Goal: Task Accomplishment & Management: Use online tool/utility

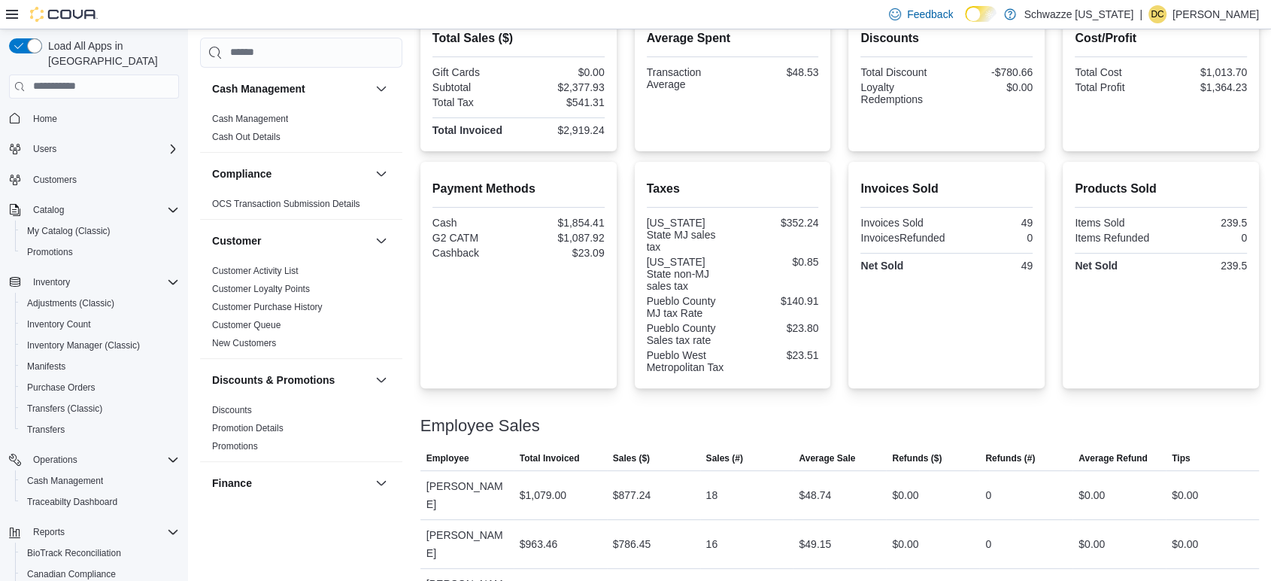
scroll to position [1003, 0]
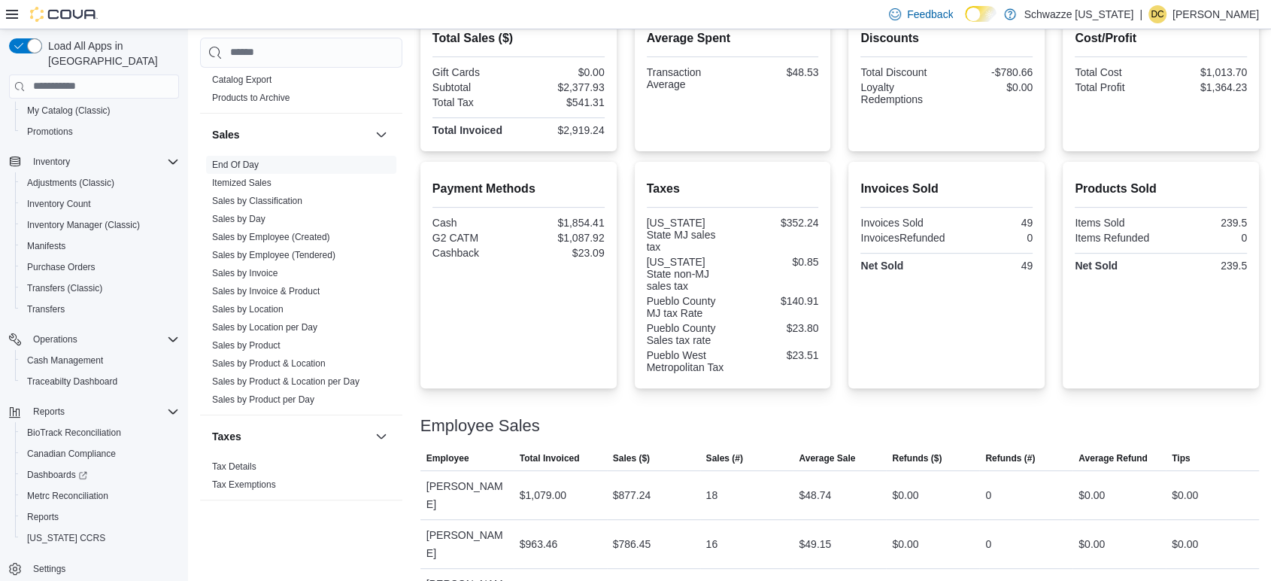
click at [541, 320] on div "Payment Methods Cash $1,854.41 G2 CATM $1,087.92 Cashback $23.09" at bounding box center [519, 275] width 172 height 202
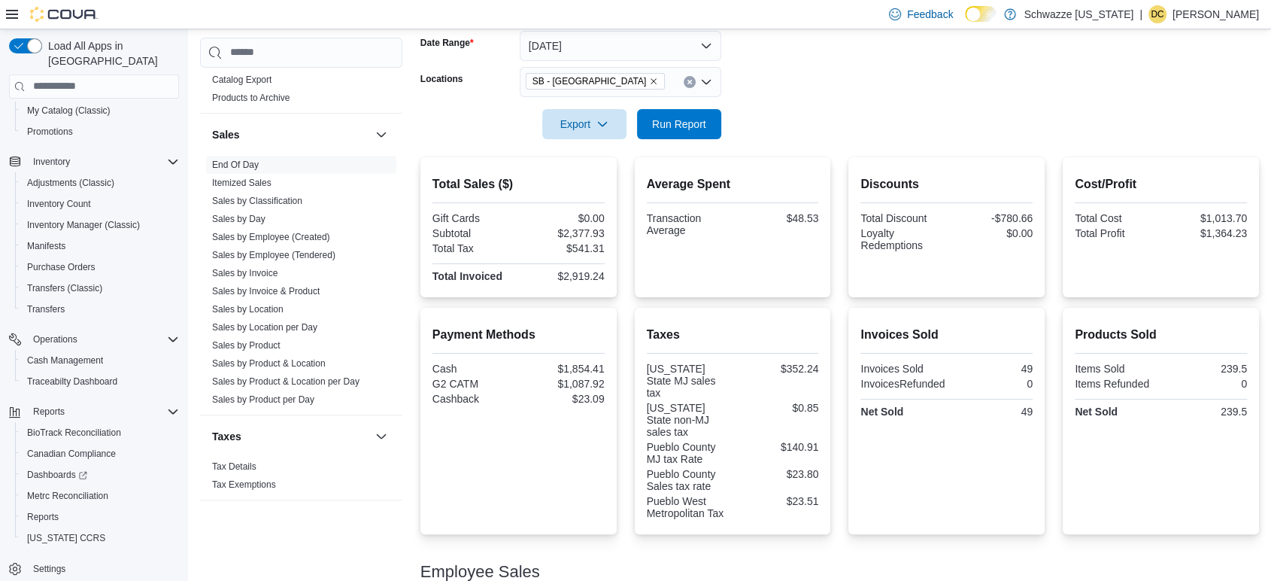
scroll to position [0, 0]
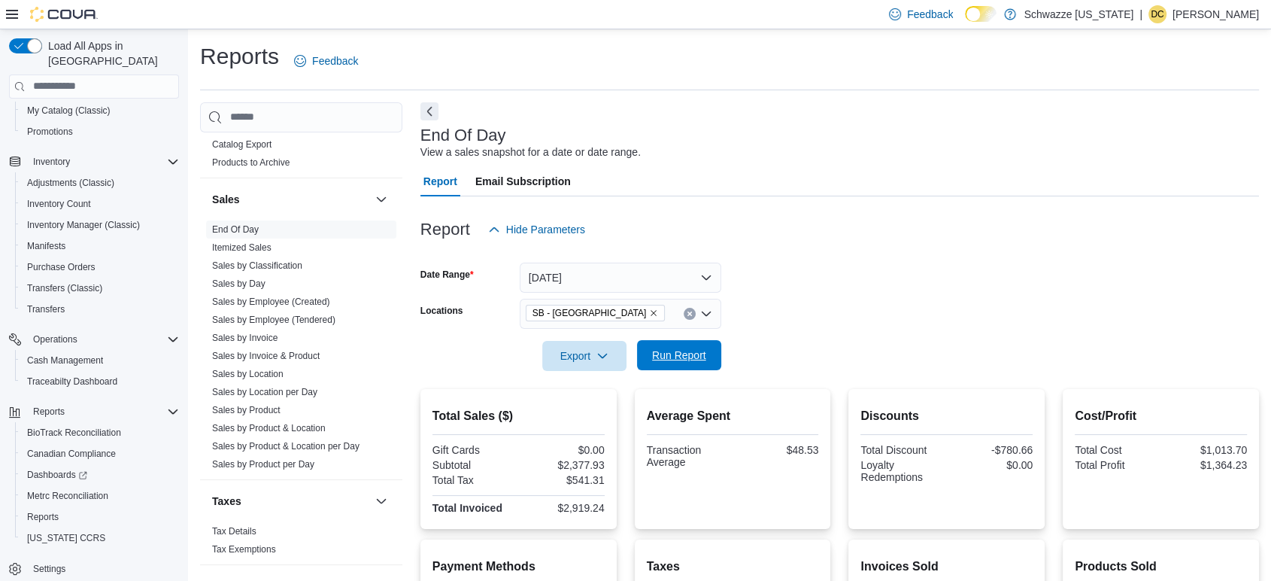
click at [699, 357] on span "Run Report" at bounding box center [679, 355] width 54 height 15
click at [649, 308] on icon "Remove SB - Pueblo West from selection in this group" at bounding box center [653, 312] width 9 height 9
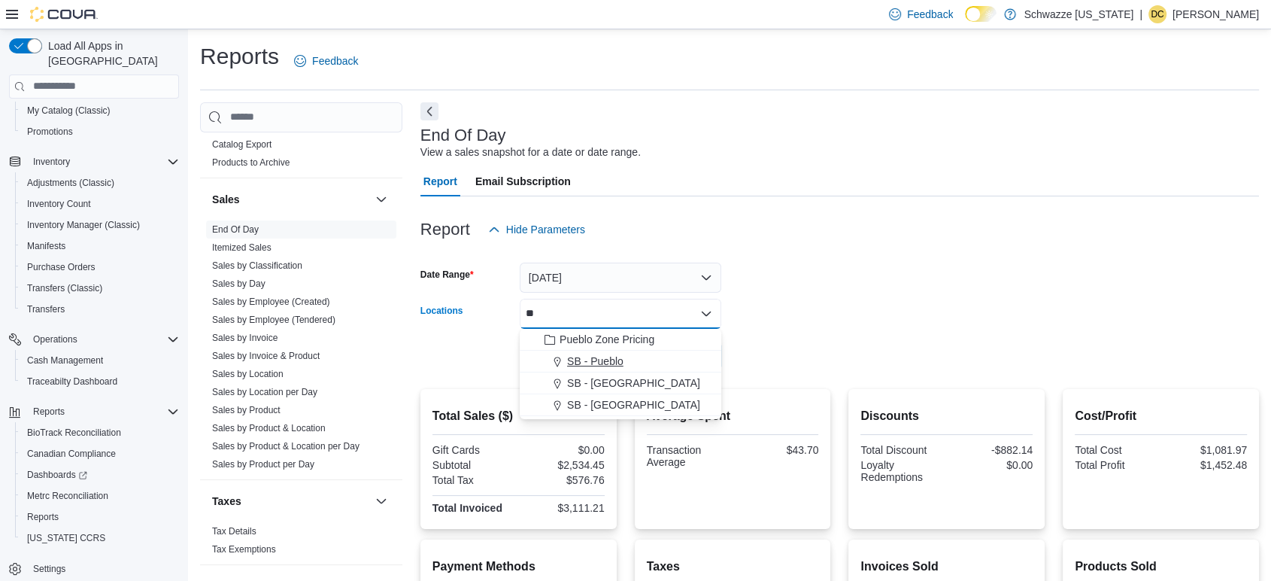
type input "**"
click at [605, 357] on span "SB - Pueblo" at bounding box center [595, 361] width 56 height 15
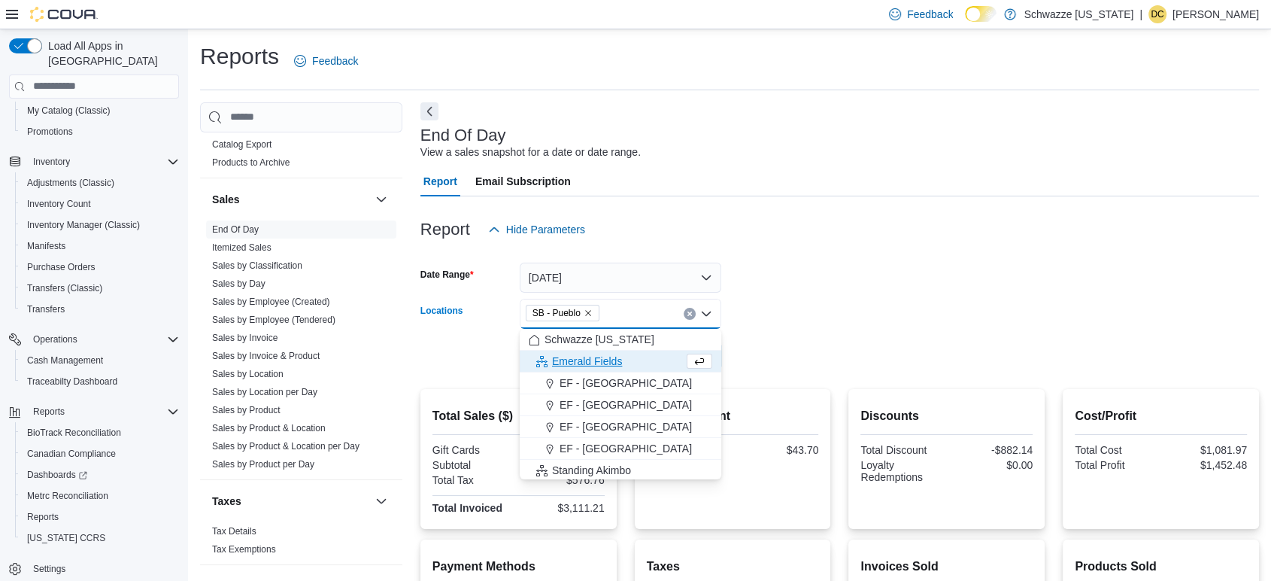
drag, startPoint x: 806, startPoint y: 333, endPoint x: 770, endPoint y: 338, distance: 36.4
click at [806, 333] on div at bounding box center [839, 335] width 839 height 12
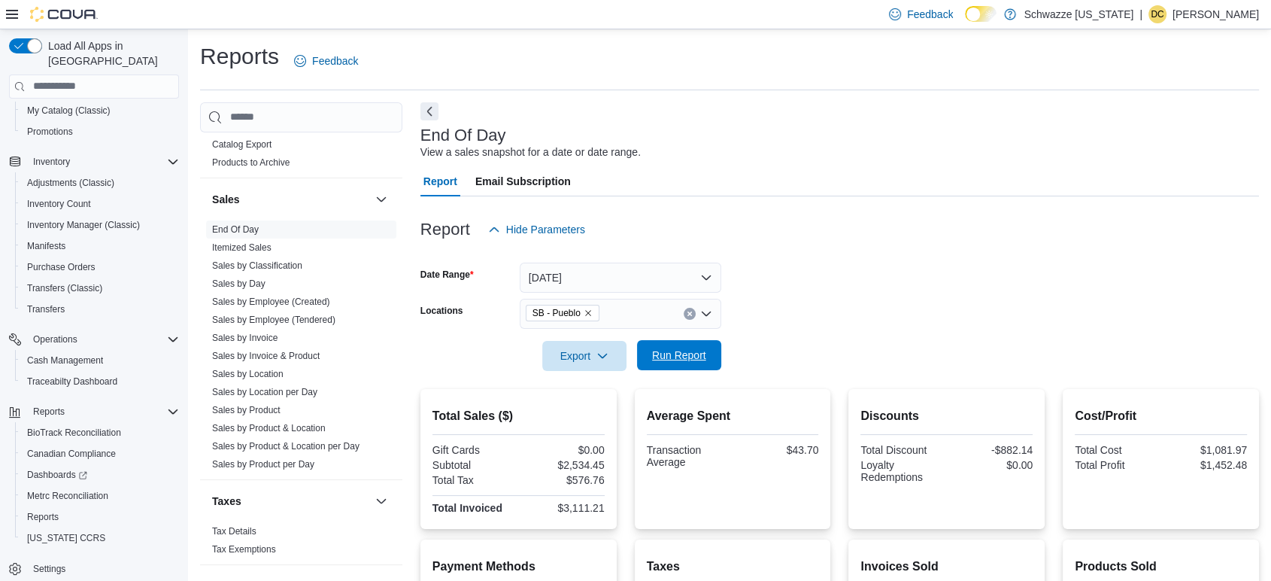
click at [675, 351] on span "Run Report" at bounding box center [679, 355] width 54 height 15
click at [587, 316] on icon "Remove SB - Pueblo from selection in this group" at bounding box center [588, 312] width 9 height 9
type input "**"
click at [599, 337] on span "SB - [GEOGRAPHIC_DATA]" at bounding box center [633, 339] width 133 height 15
click at [882, 329] on div at bounding box center [839, 335] width 839 height 12
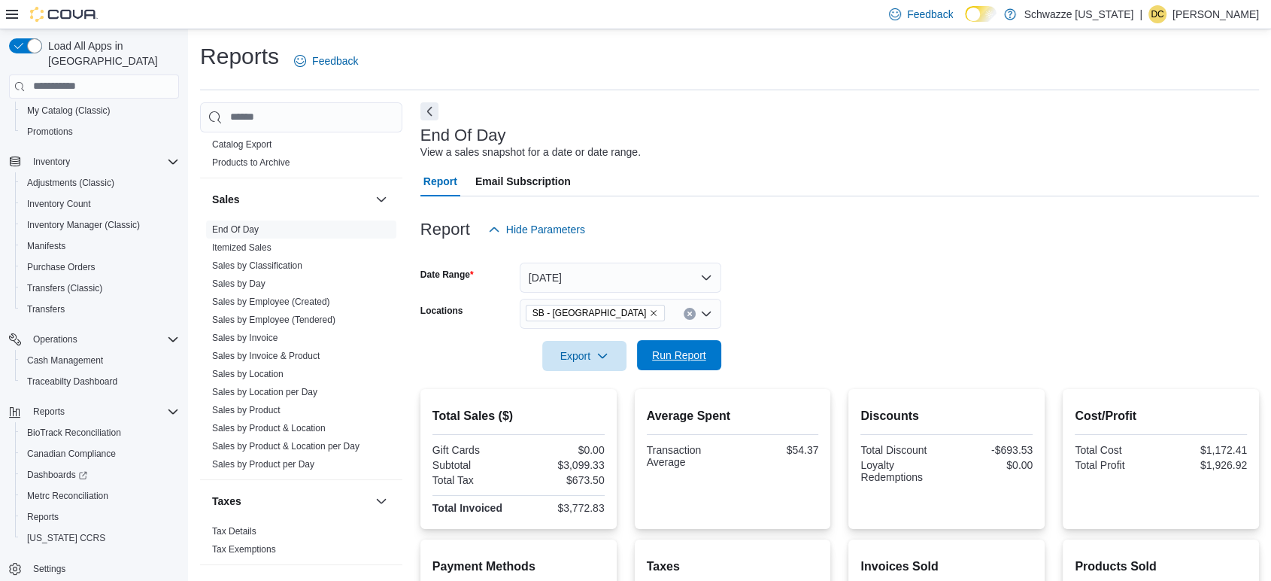
click at [663, 348] on span "Run Report" at bounding box center [679, 355] width 66 height 30
click at [1049, 192] on div "Report Email Subscription" at bounding box center [839, 181] width 839 height 30
click at [678, 357] on span "Run Report" at bounding box center [679, 355] width 54 height 15
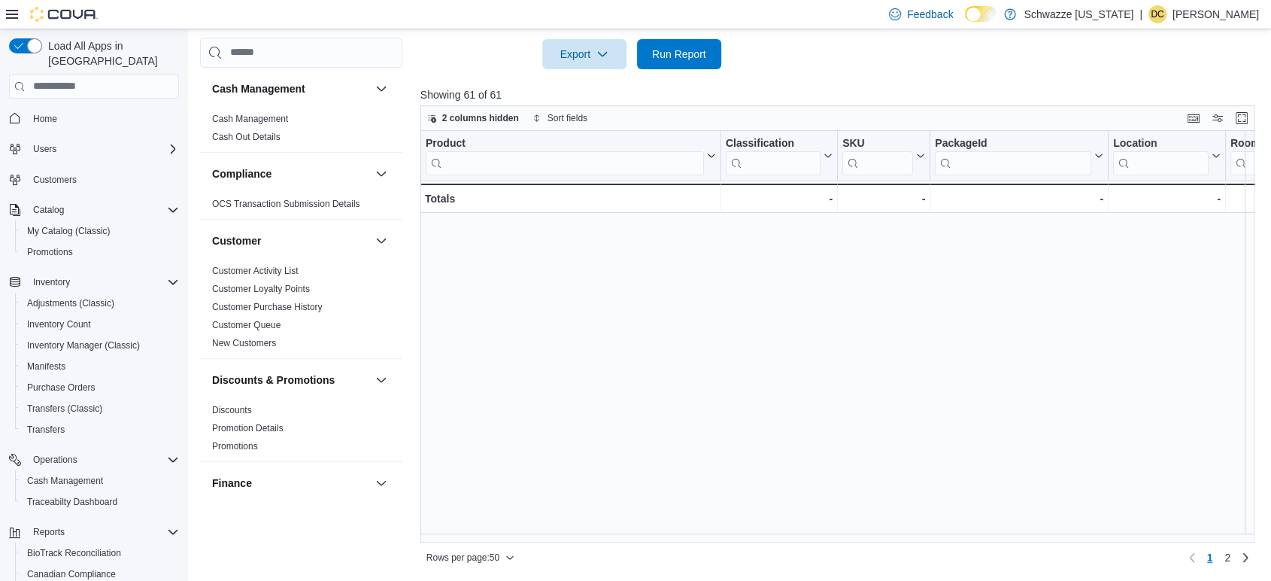
scroll to position [1032, 0]
